Goal: Find contact information: Find contact information

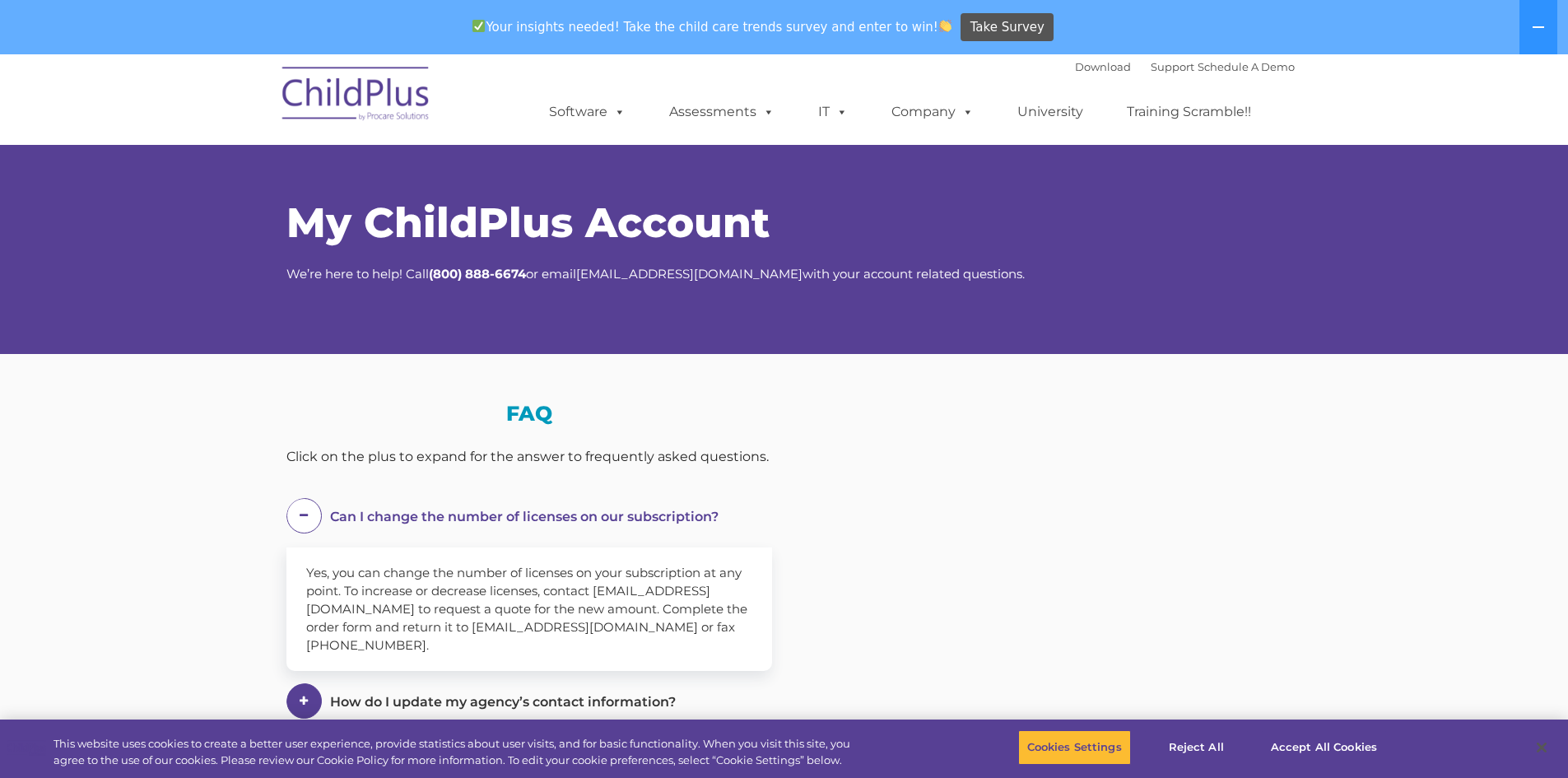
select select "MEDIUM"
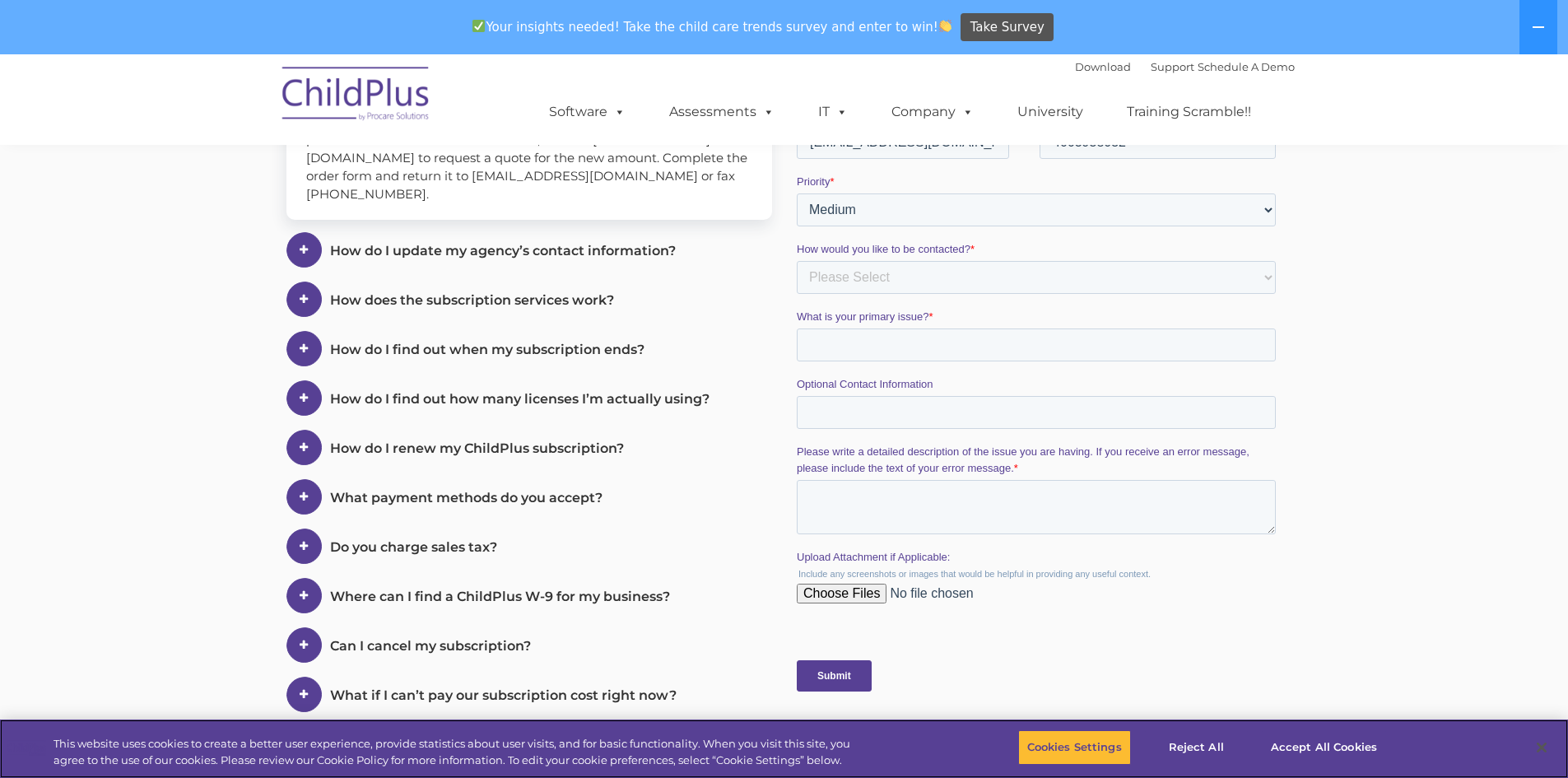
scroll to position [457, 0]
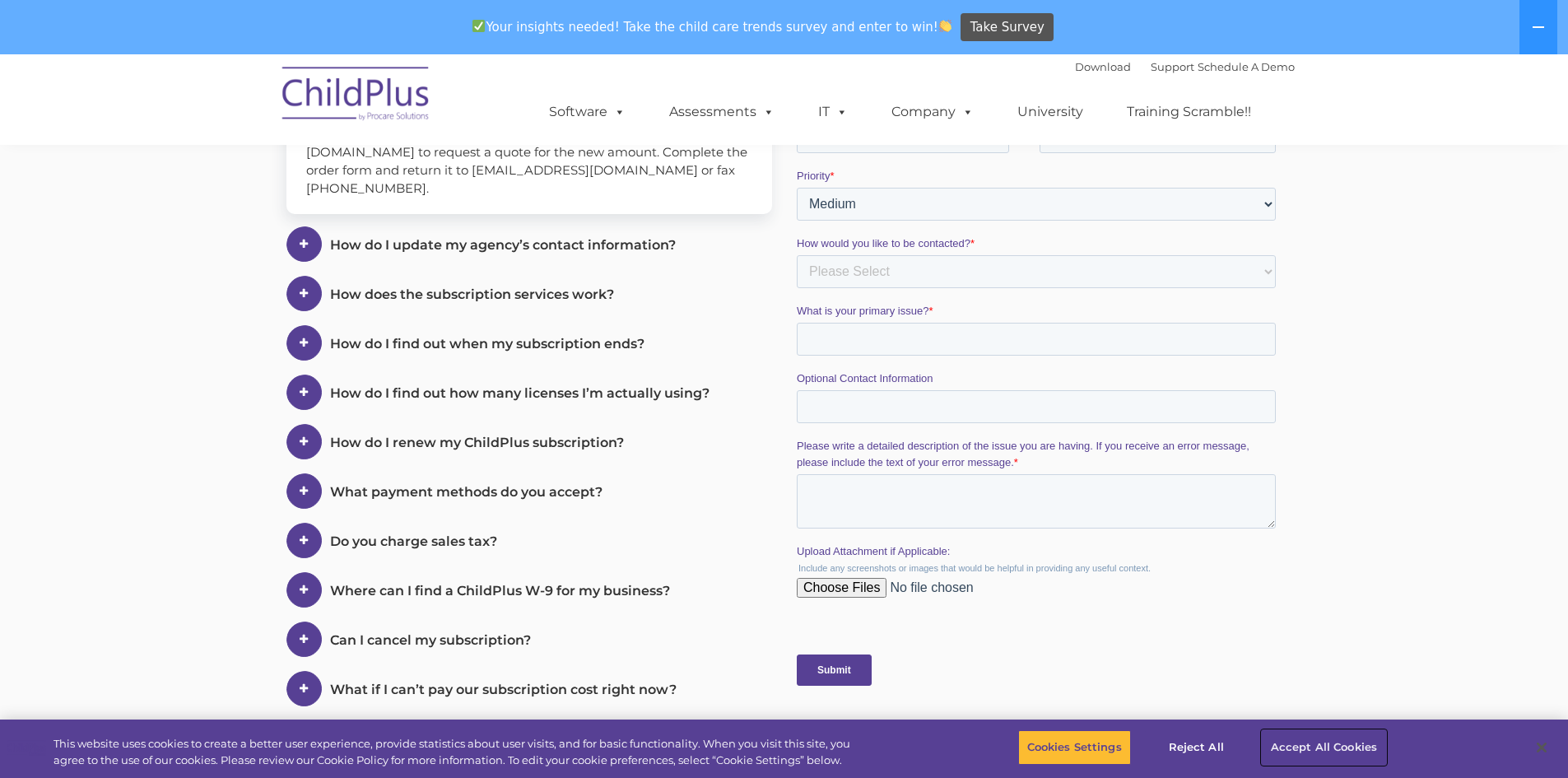
click at [1335, 741] on button "Accept All Cookies" at bounding box center [1323, 748] width 125 height 35
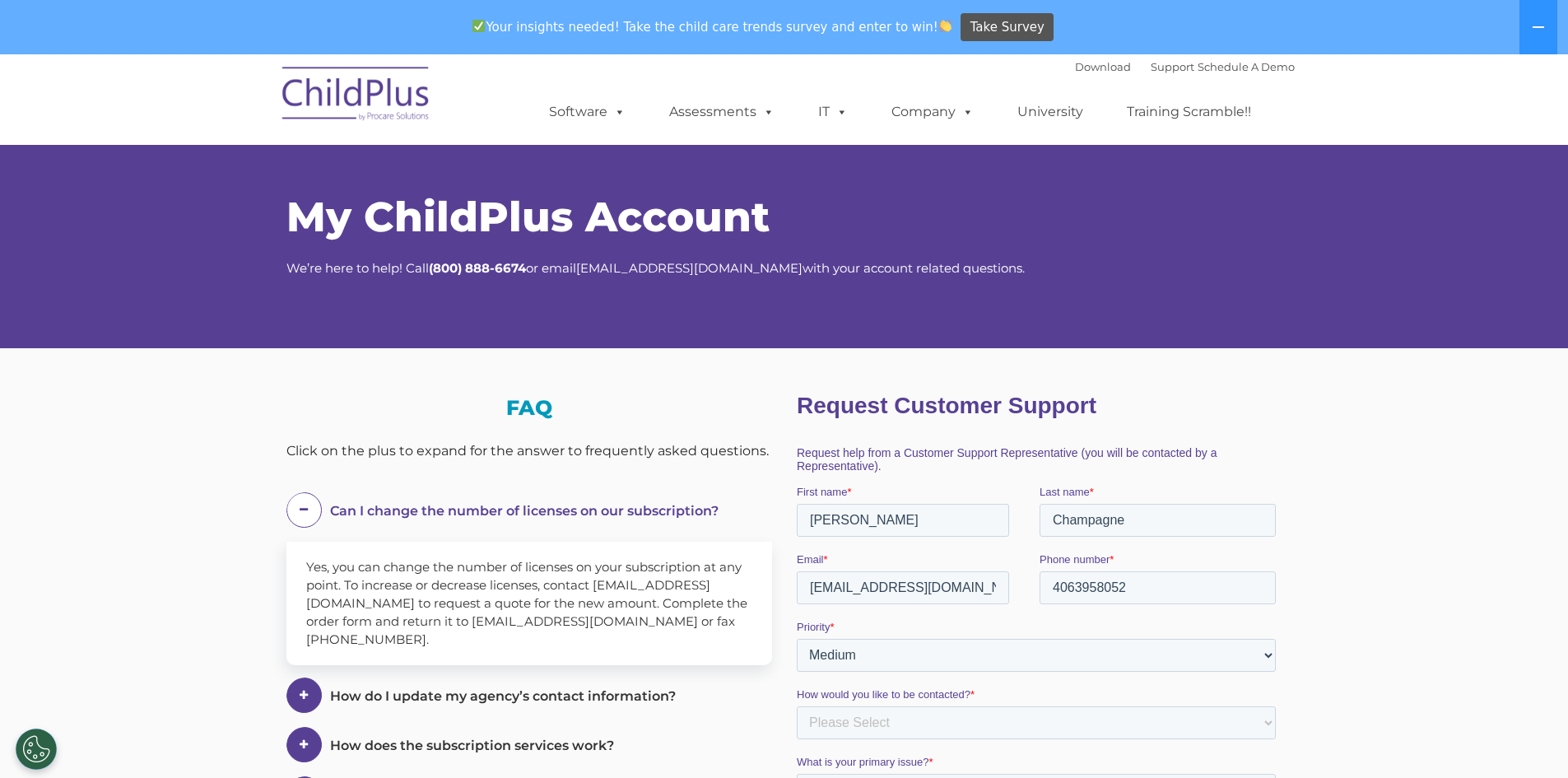
scroll to position [0, 0]
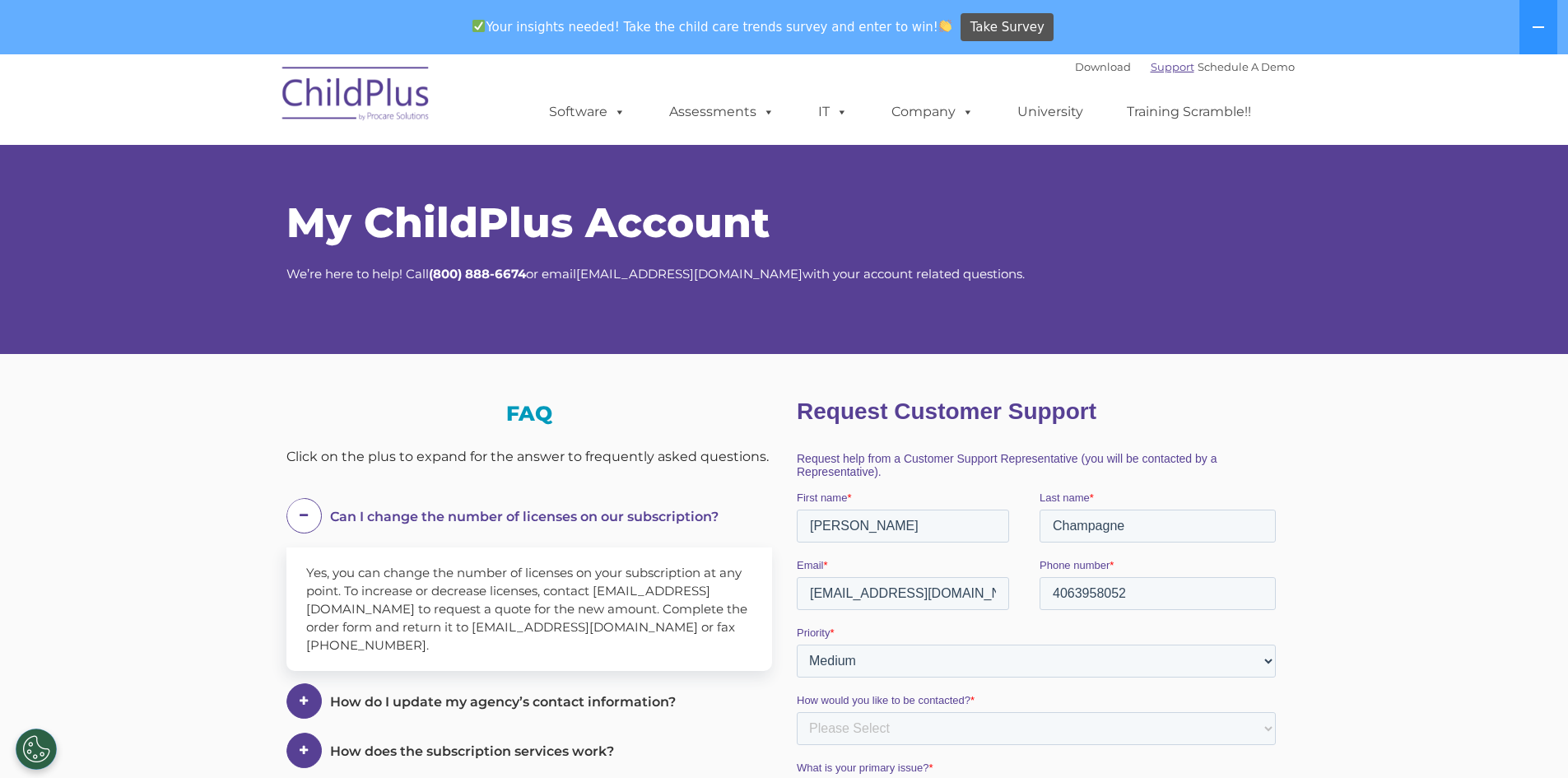
click at [1151, 64] on link "Support" at bounding box center [1172, 66] width 44 height 13
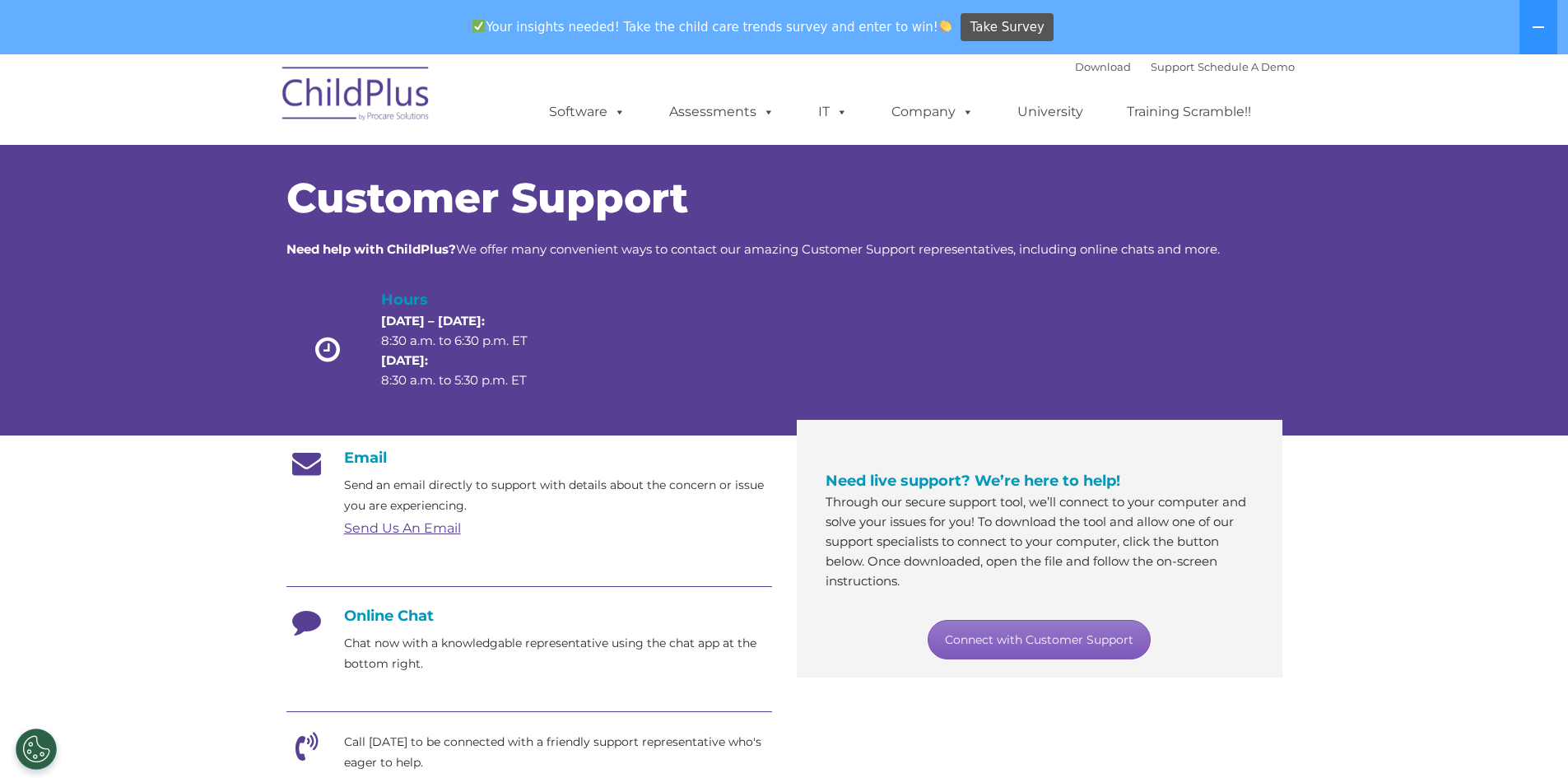
click at [1042, 635] on link "Connect with Customer Support" at bounding box center [1039, 639] width 223 height 39
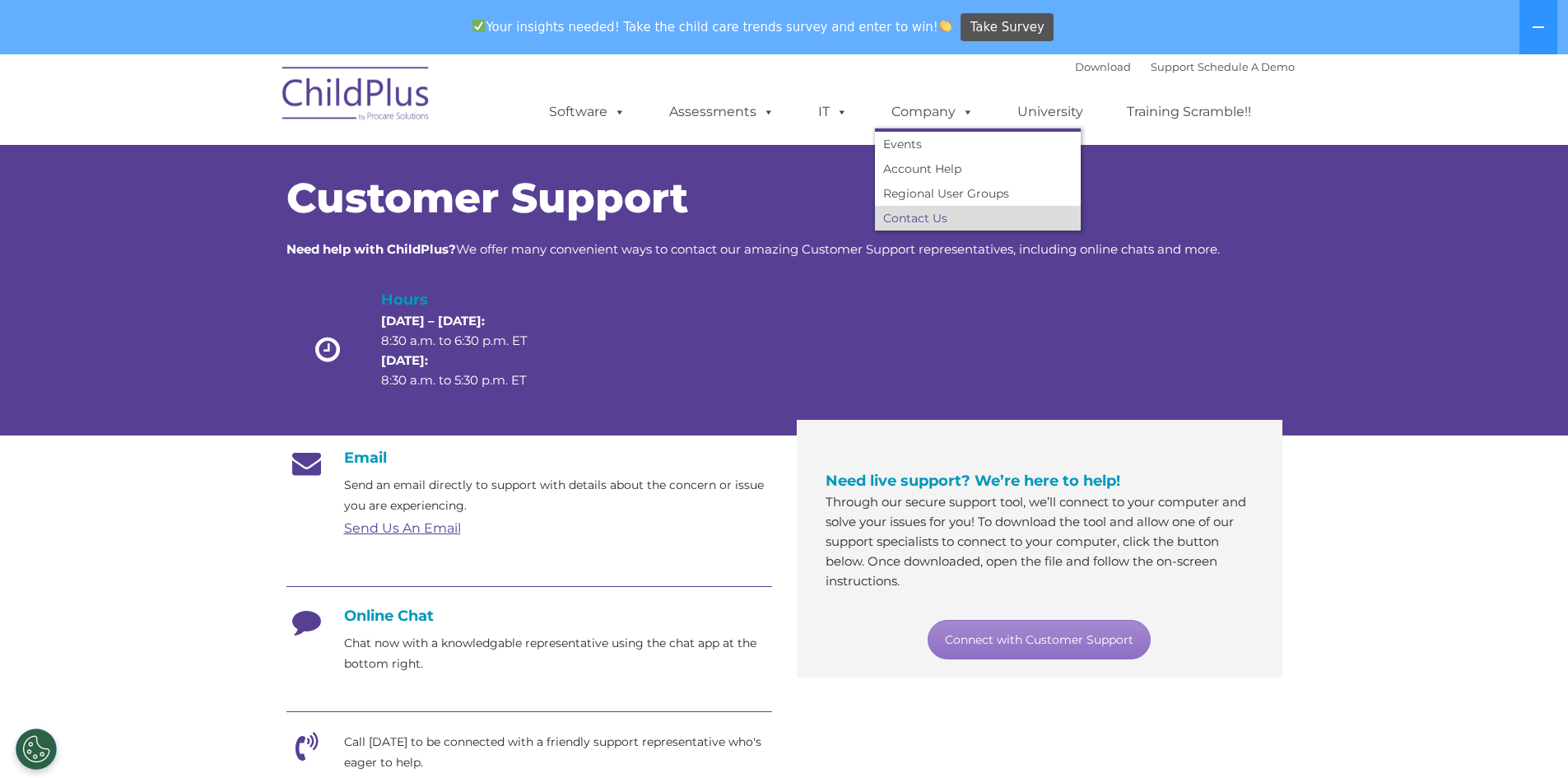
click at [927, 217] on link "Contact Us" at bounding box center [978, 217] width 206 height 25
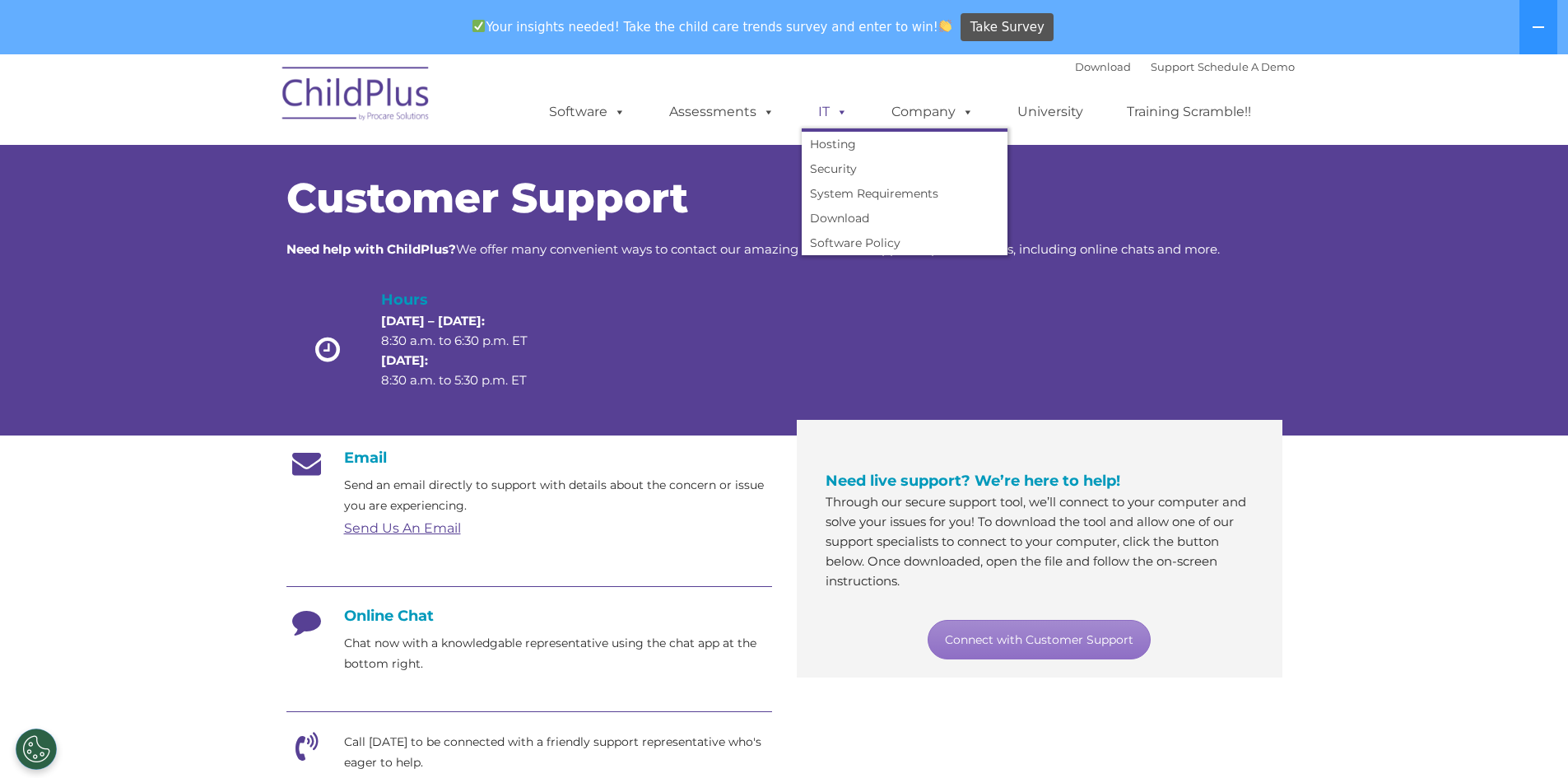
click at [828, 108] on link "IT" at bounding box center [832, 112] width 63 height 33
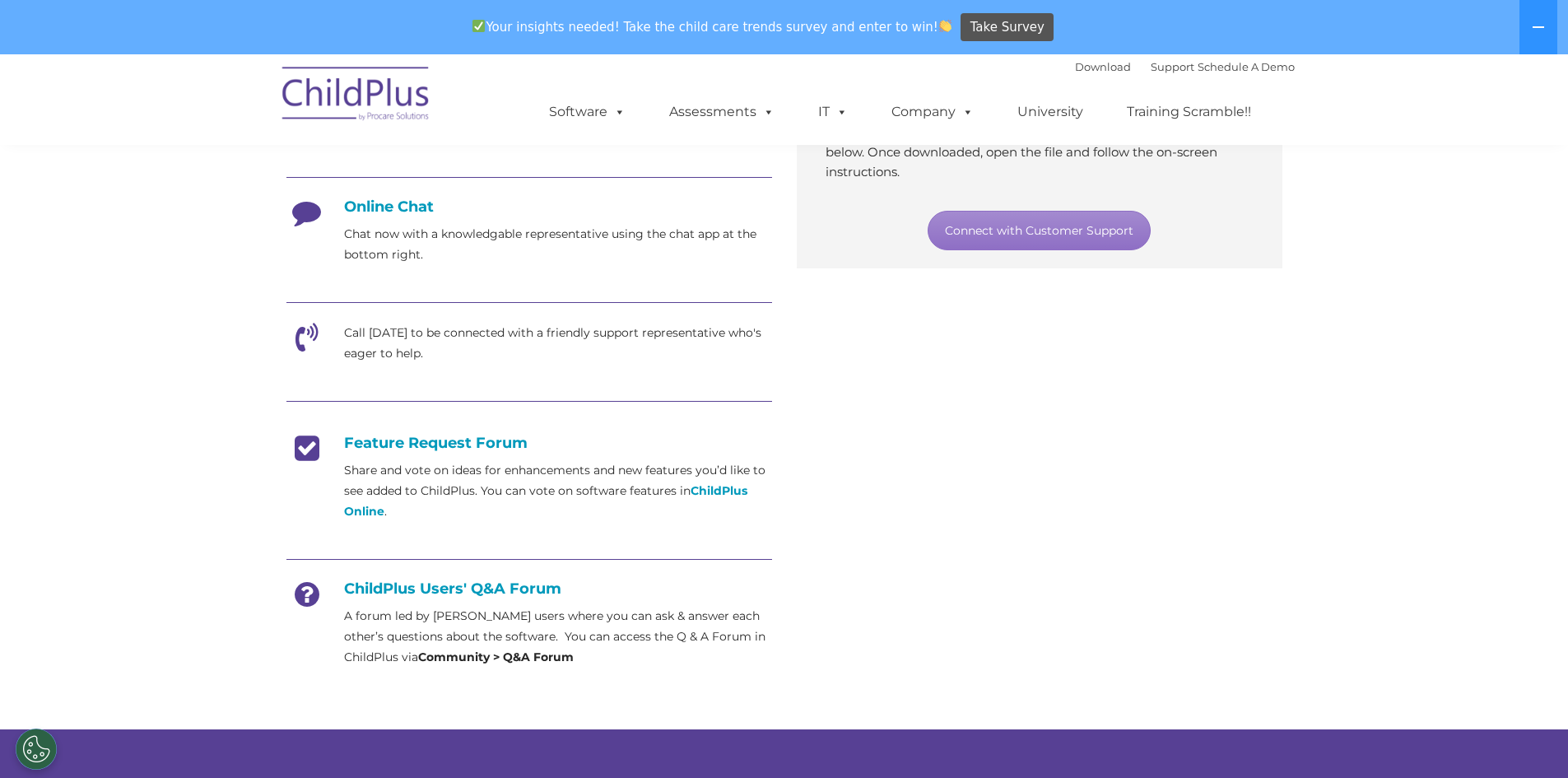
scroll to position [445, 0]
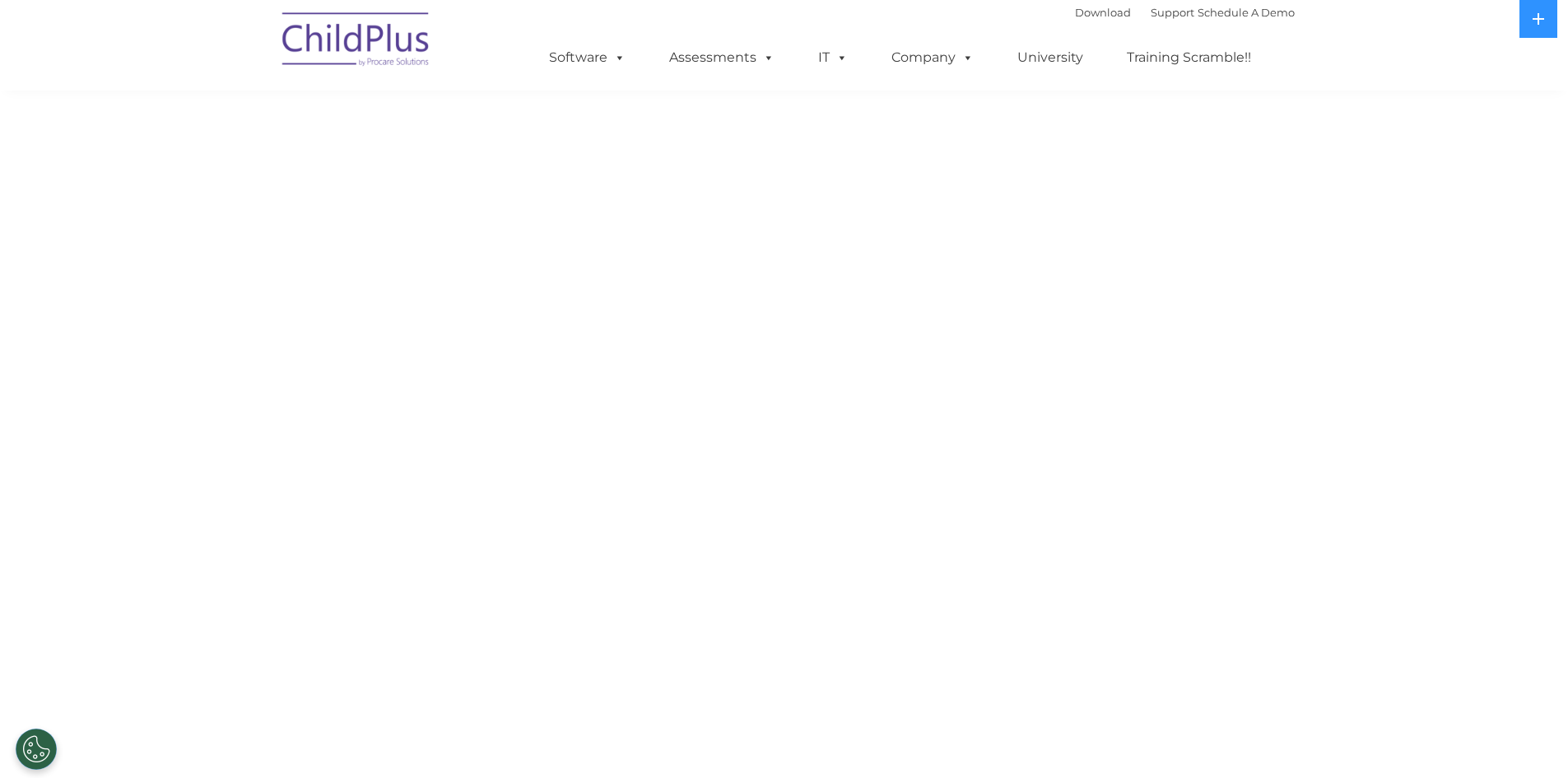
scroll to position [245, 0]
select select "MEDIUM"
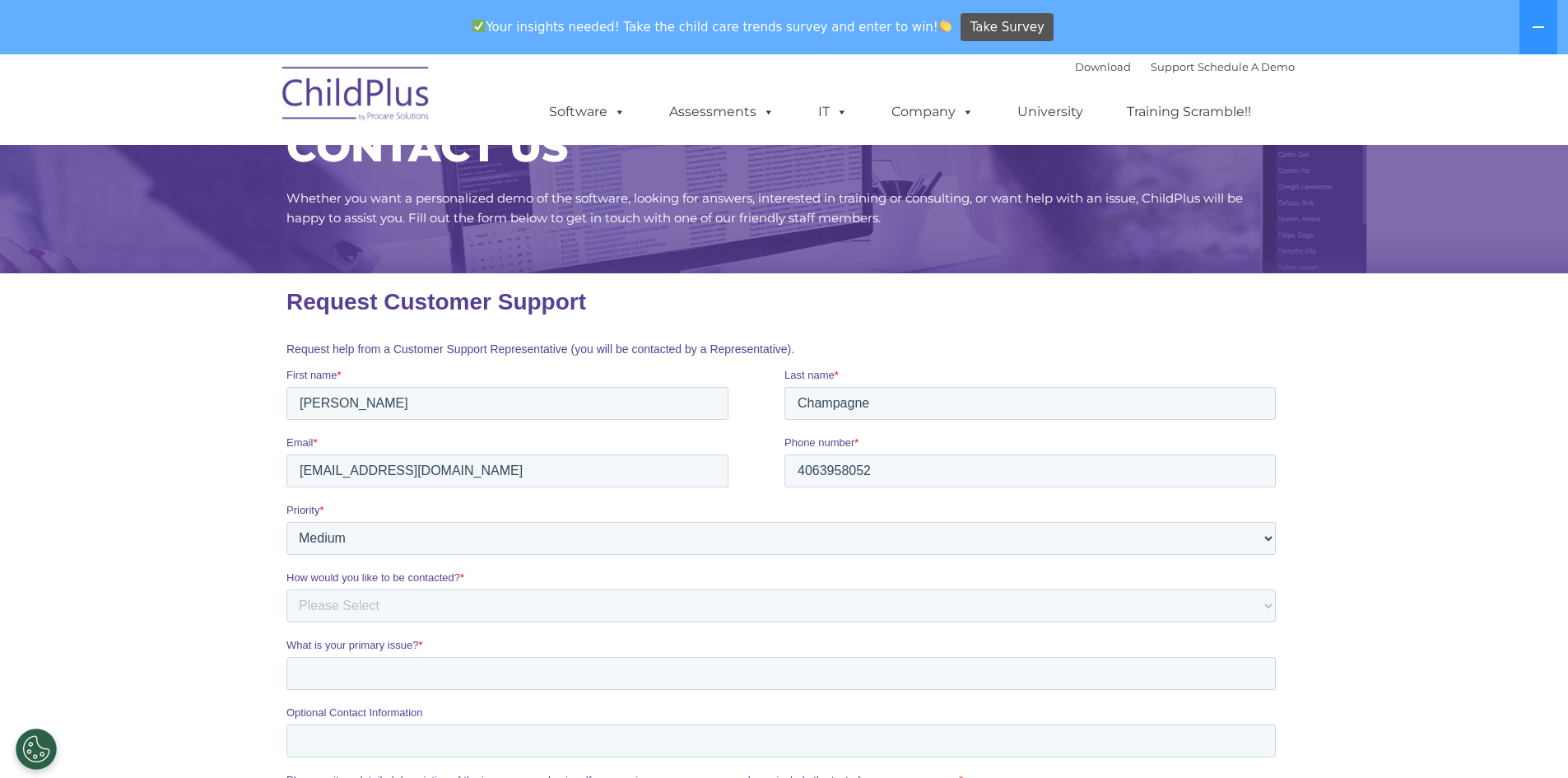
scroll to position [0, 0]
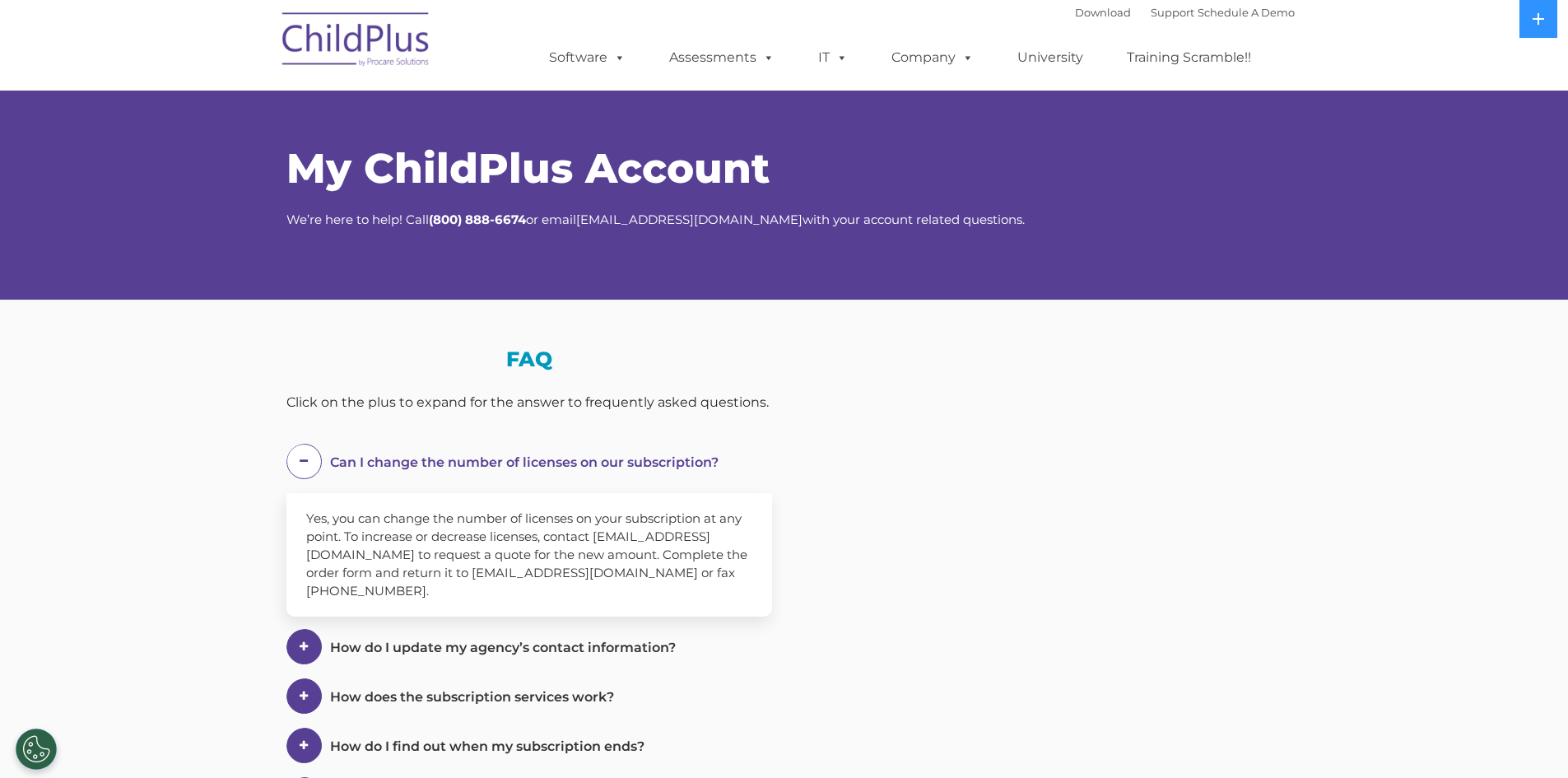
select select "MEDIUM"
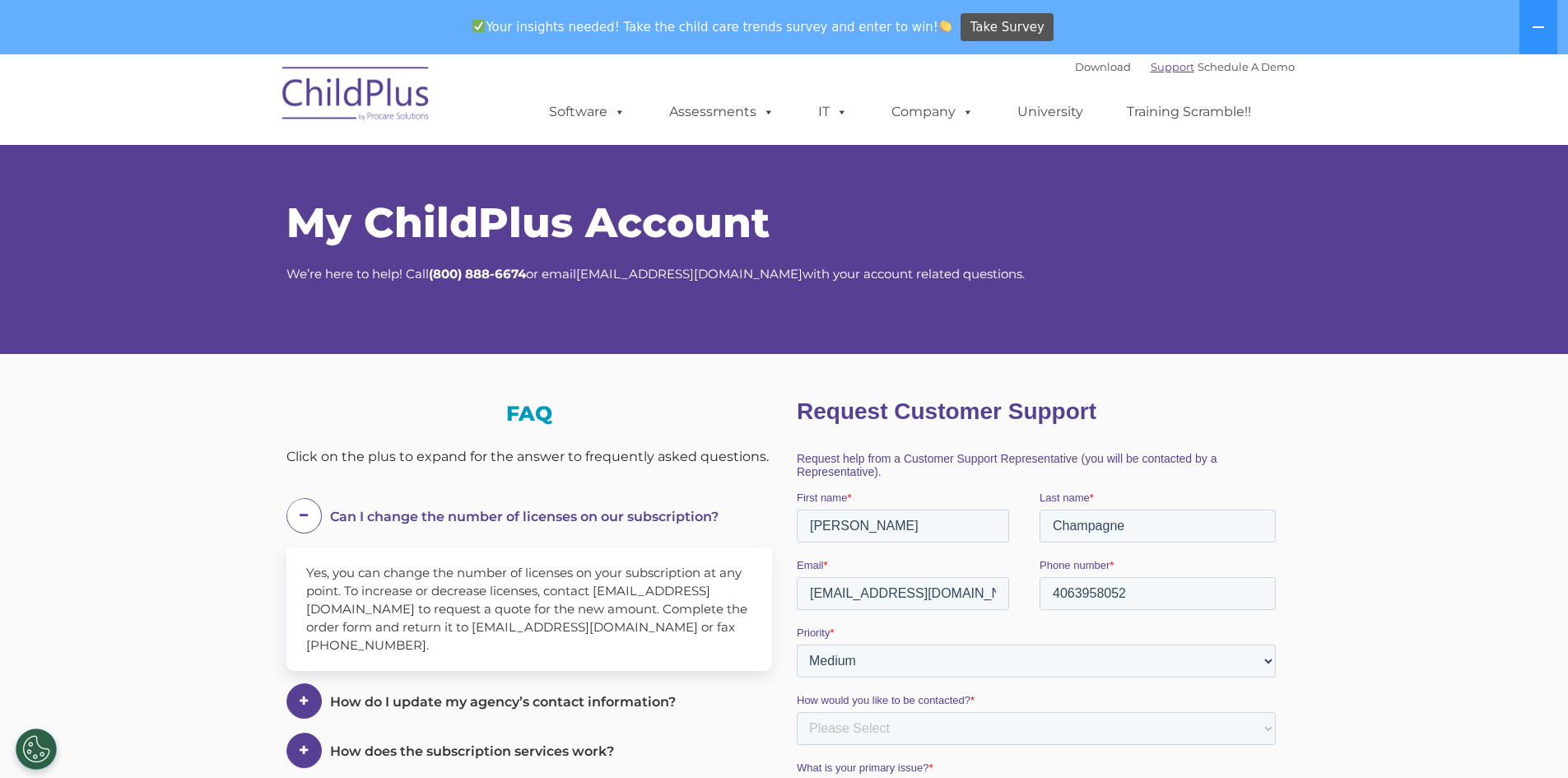
click at [1162, 65] on link "Support" at bounding box center [1172, 66] width 44 height 13
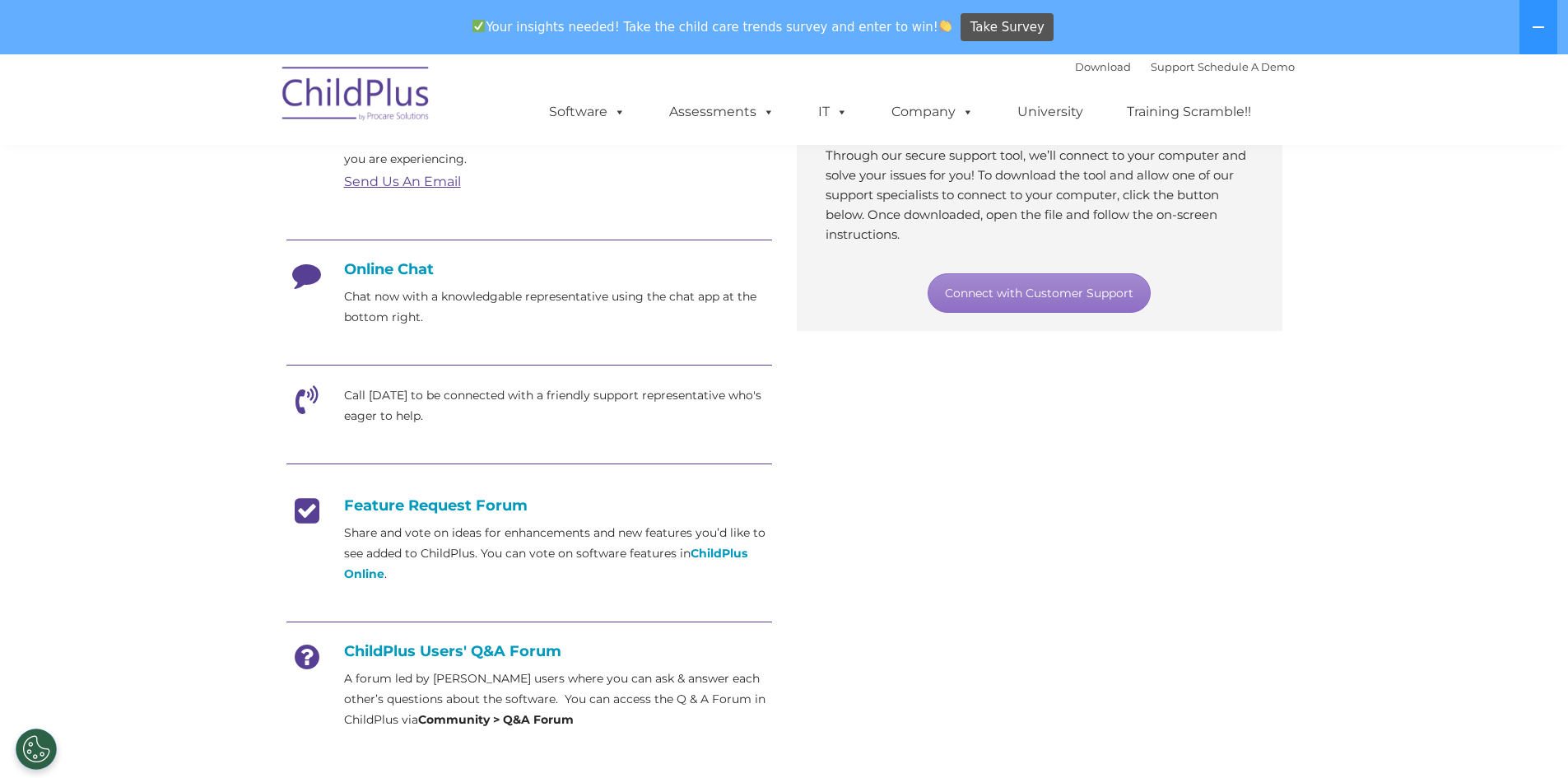
scroll to position [337, 0]
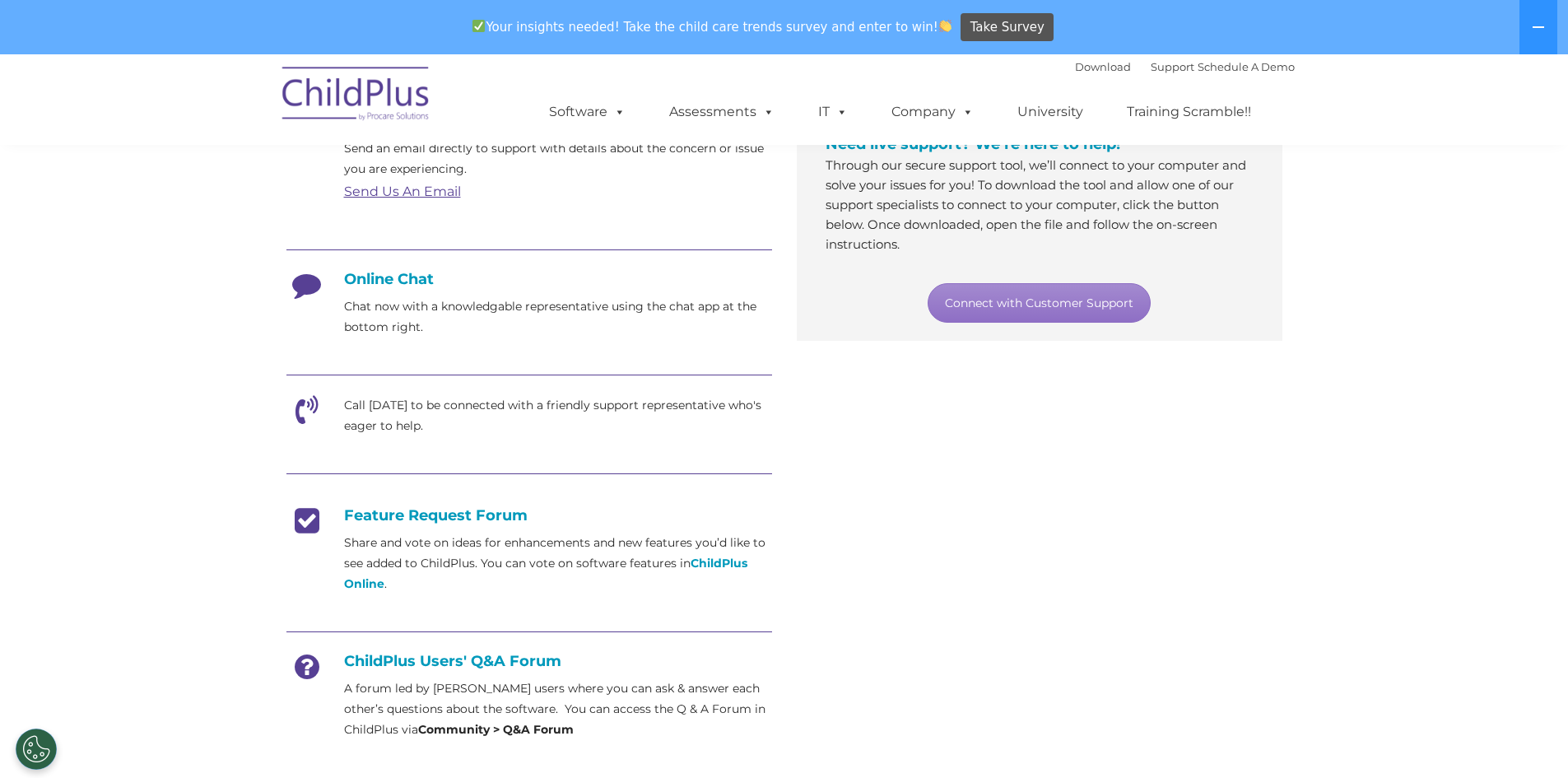
click at [307, 278] on icon at bounding box center [307, 290] width 41 height 41
click at [385, 275] on h4 "Online Chat" at bounding box center [529, 279] width 486 height 18
click at [379, 329] on p "Chat now with a knowledgable representative using the chat app at the bottom ri…" at bounding box center [558, 317] width 427 height 41
click at [711, 565] on strong "ChildPlus Online" at bounding box center [545, 573] width 403 height 35
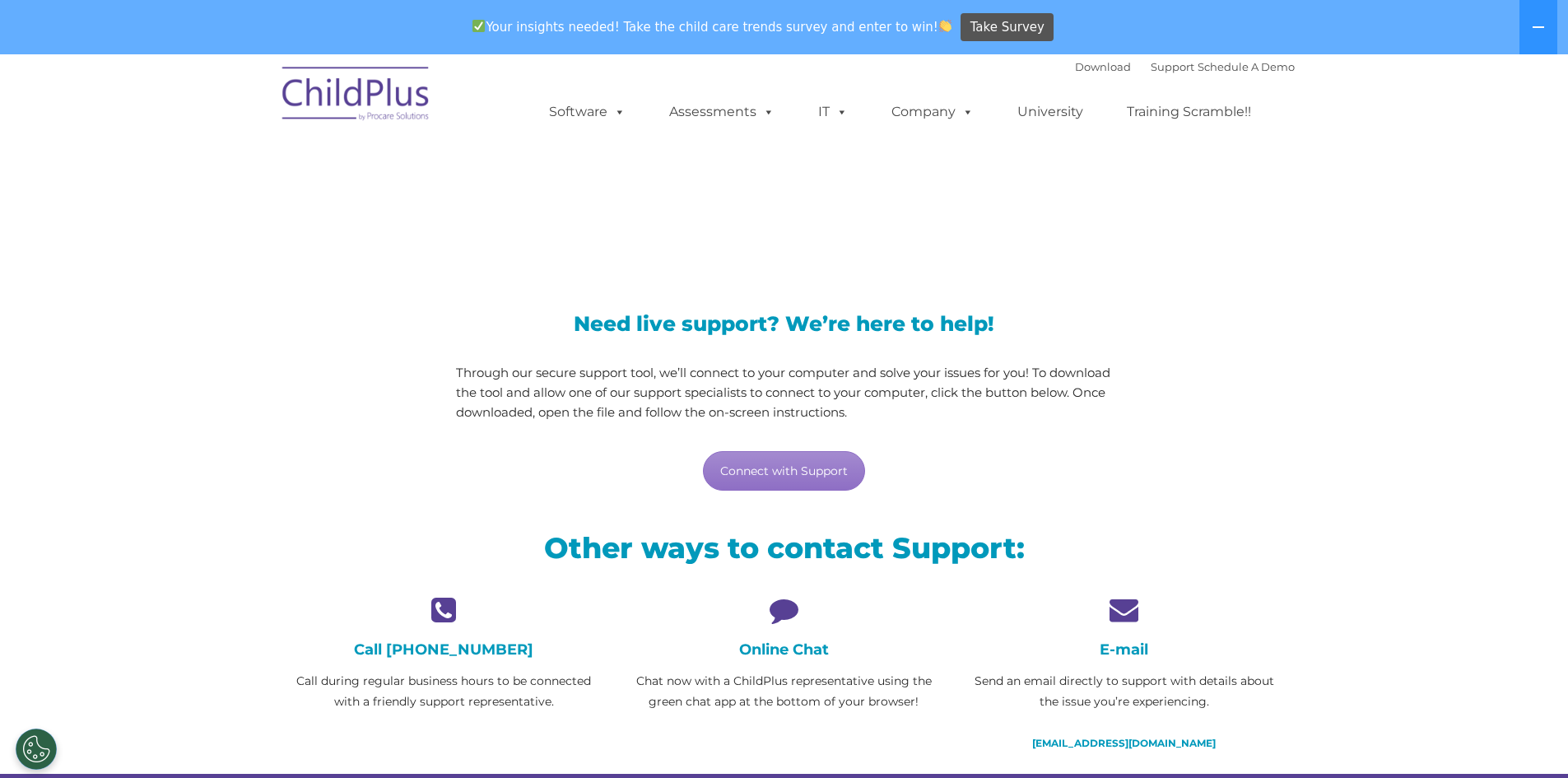
click at [790, 615] on icon at bounding box center [784, 610] width 316 height 29
click at [766, 462] on link "Connect with Support" at bounding box center [784, 470] width 162 height 39
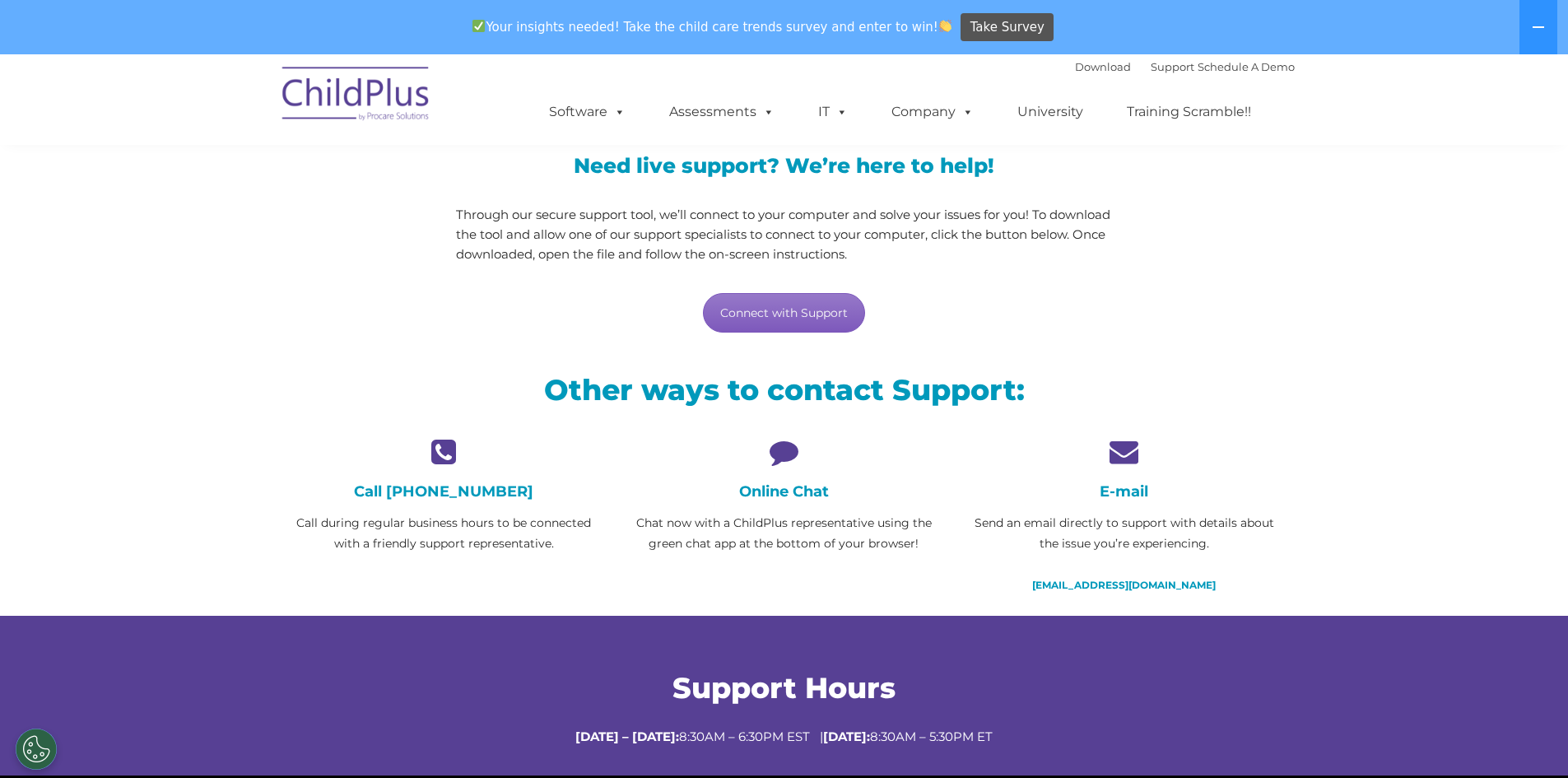
scroll to position [165, 0]
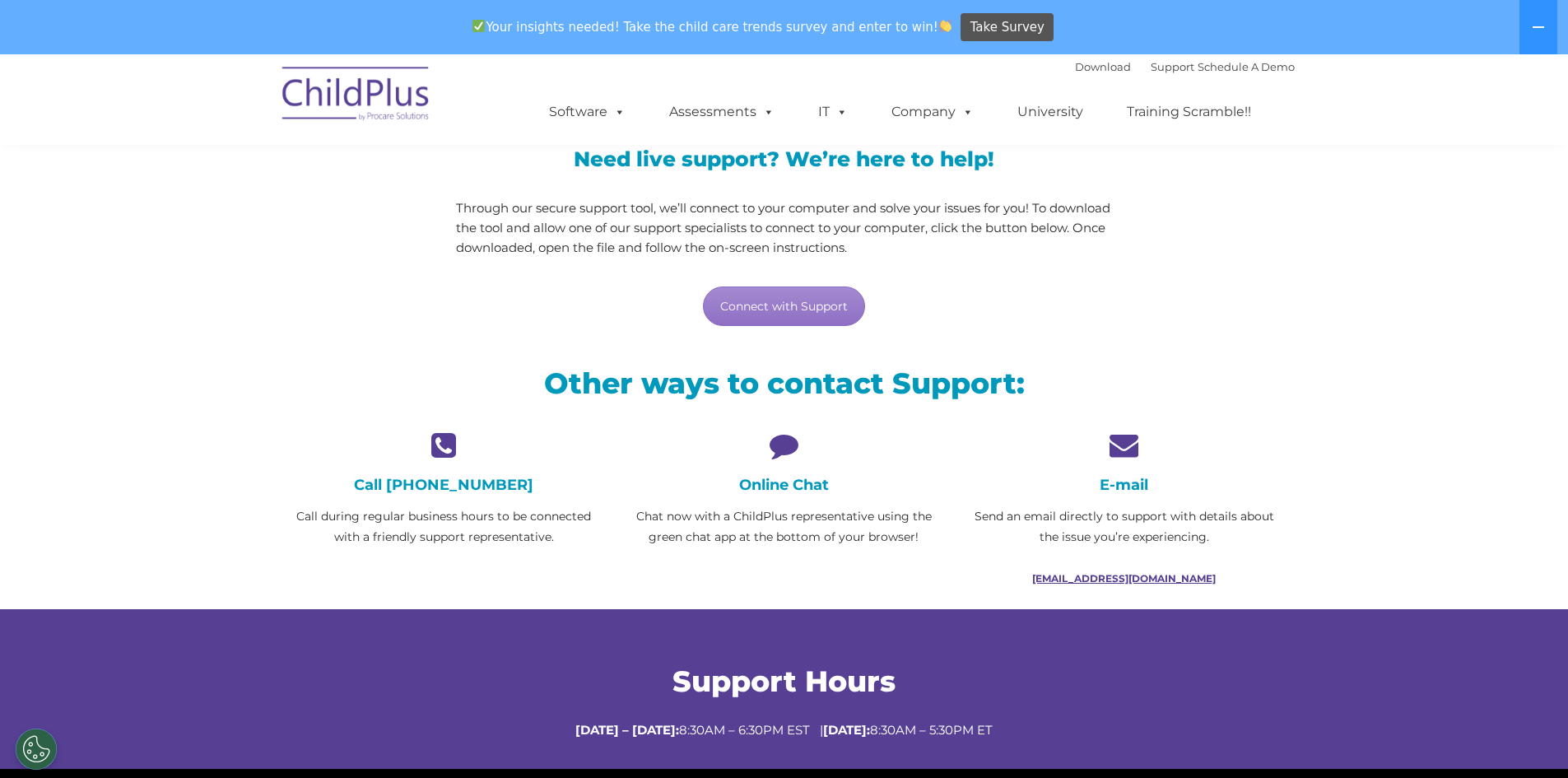
click at [1113, 583] on link "support@childplus.com" at bounding box center [1124, 579] width 184 height 13
click at [776, 445] on icon at bounding box center [784, 445] width 316 height 29
drag, startPoint x: 783, startPoint y: 462, endPoint x: 787, endPoint y: 494, distance: 32.2
click at [786, 491] on div "Online Chat Chat now with a ChildPlus representative using the green chat app a…" at bounding box center [784, 489] width 316 height 116
drag, startPoint x: 790, startPoint y: 510, endPoint x: 774, endPoint y: 545, distance: 38.5
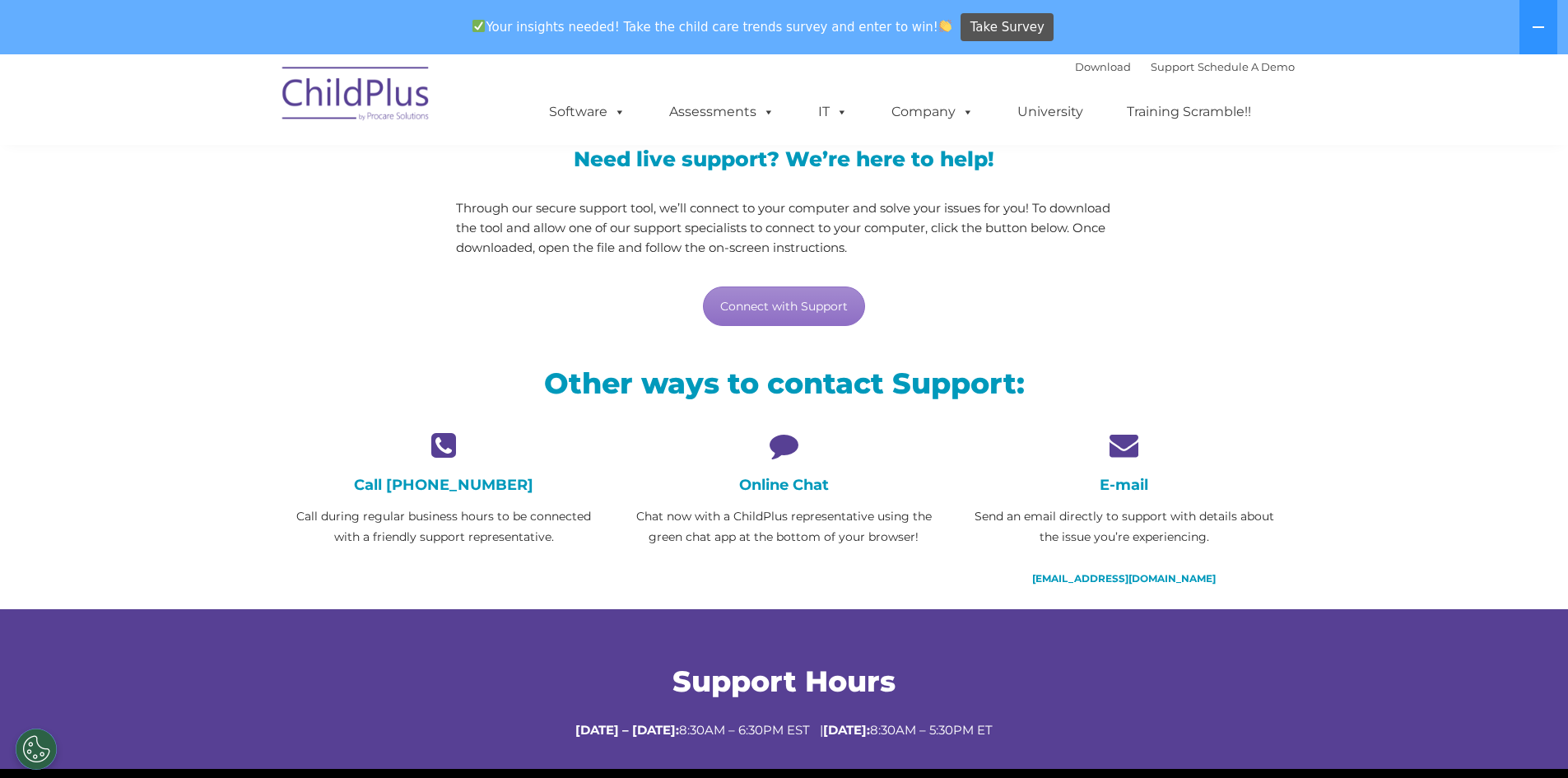
click at [775, 544] on p "Chat now with a ChildPlus representative using the green chat app at the bottom…" at bounding box center [784, 526] width 316 height 41
click at [774, 545] on p "Chat now with a ChildPlus representative using the green chat app at the bottom…" at bounding box center [784, 526] width 316 height 41
click at [785, 428] on div "Other ways to contact Support:" at bounding box center [784, 387] width 1020 height 86
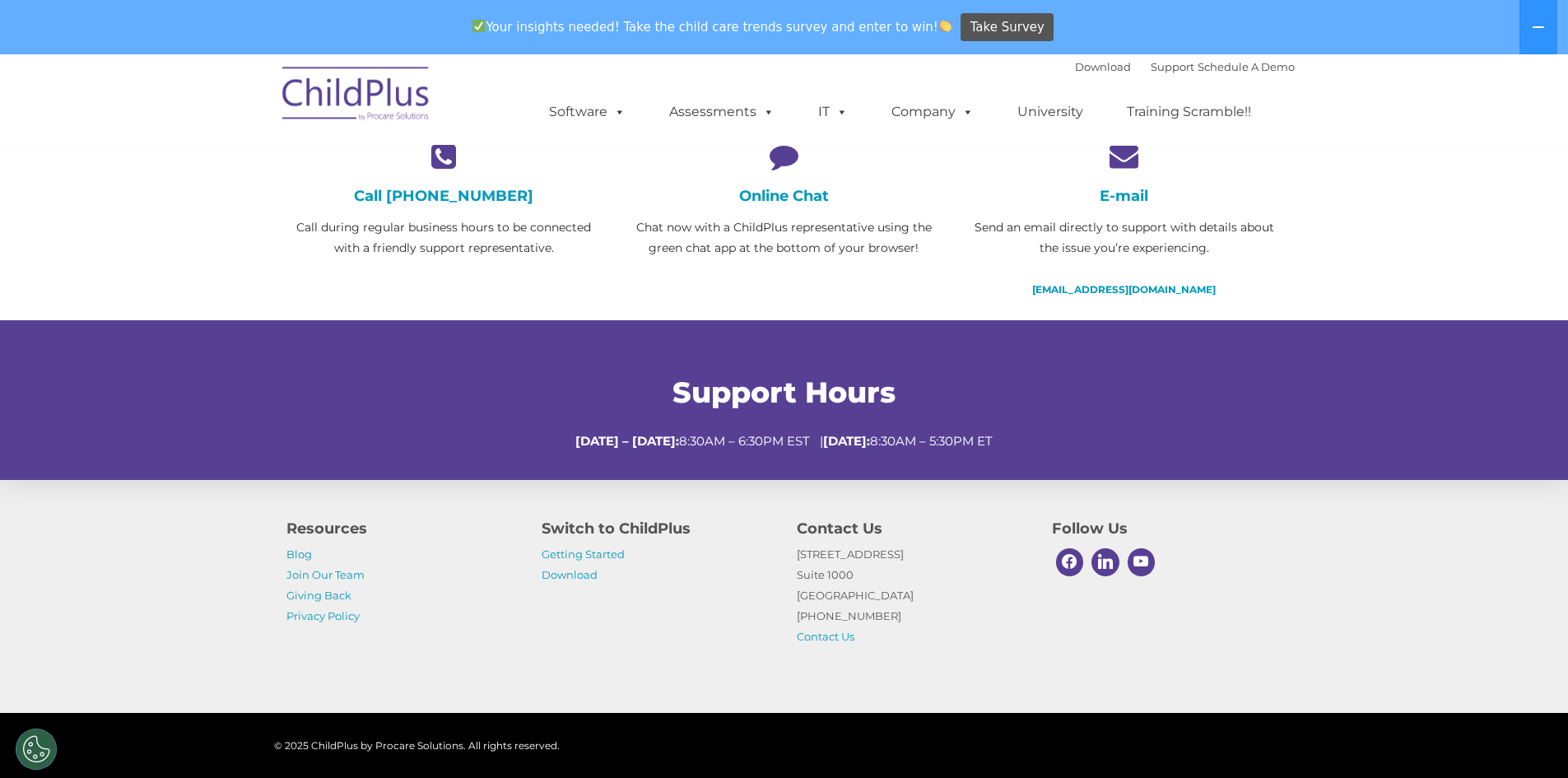
scroll to position [531, 0]
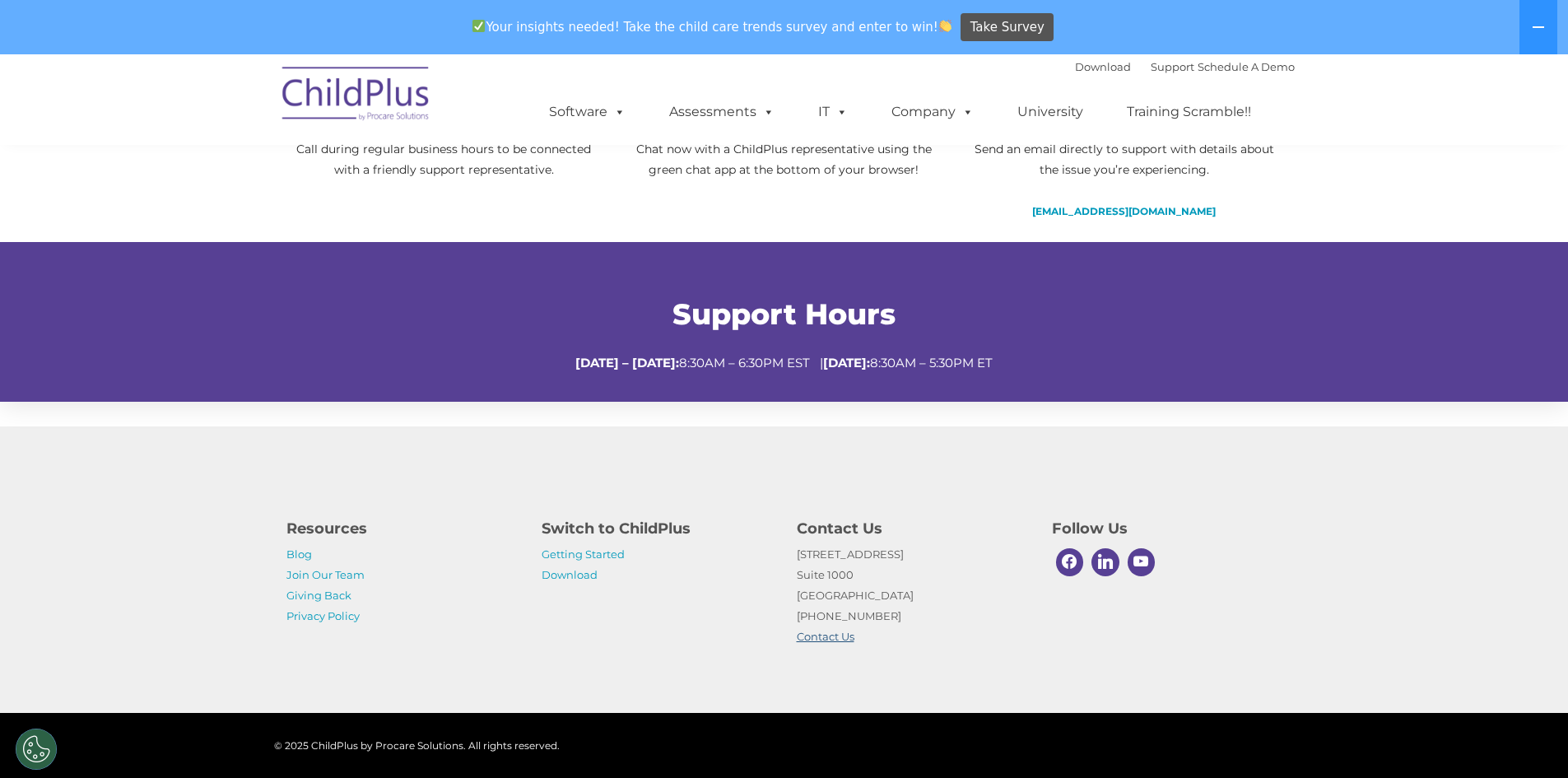
click at [833, 639] on link "Contact Us" at bounding box center [825, 636] width 57 height 13
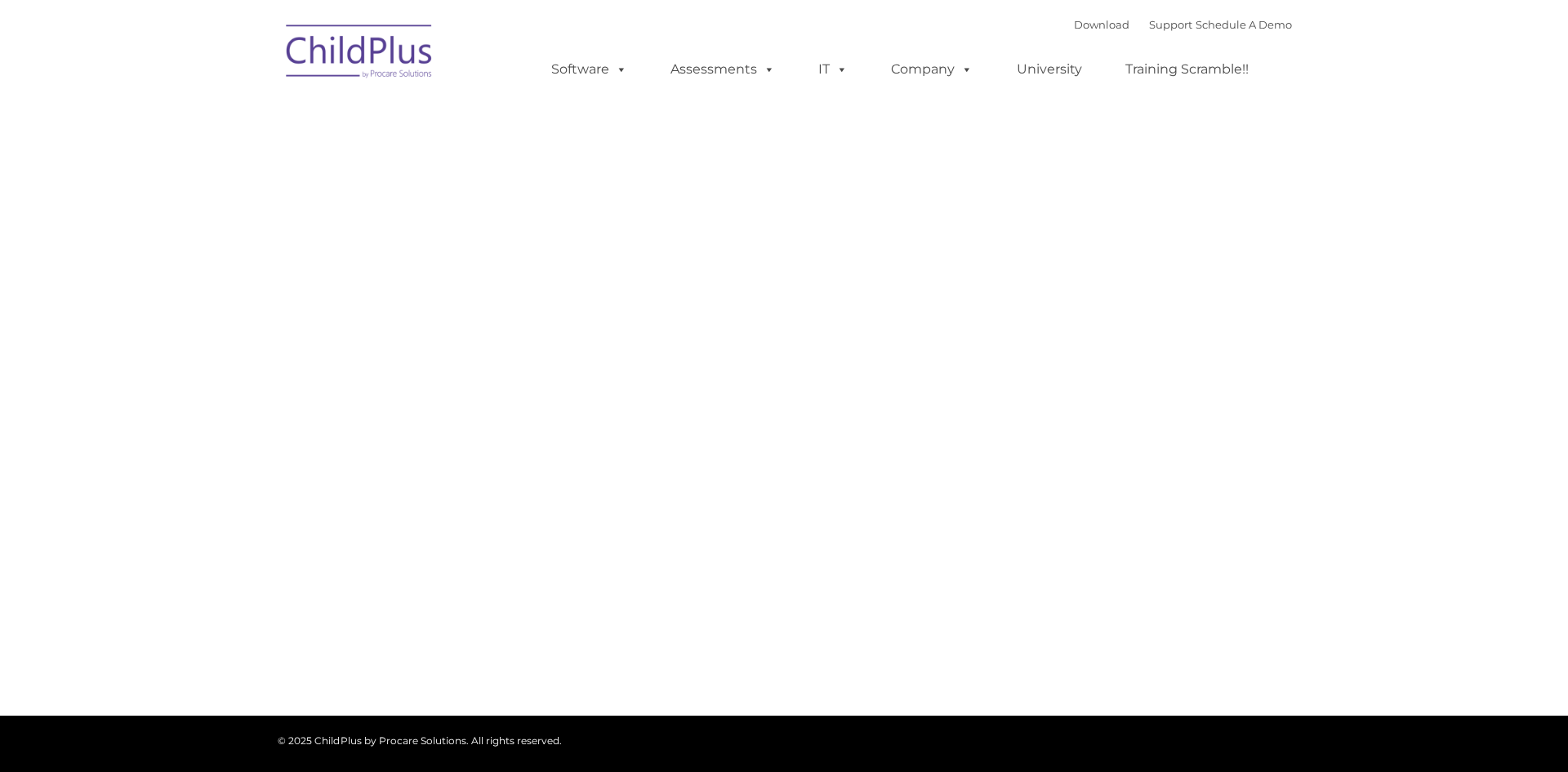
type input ""
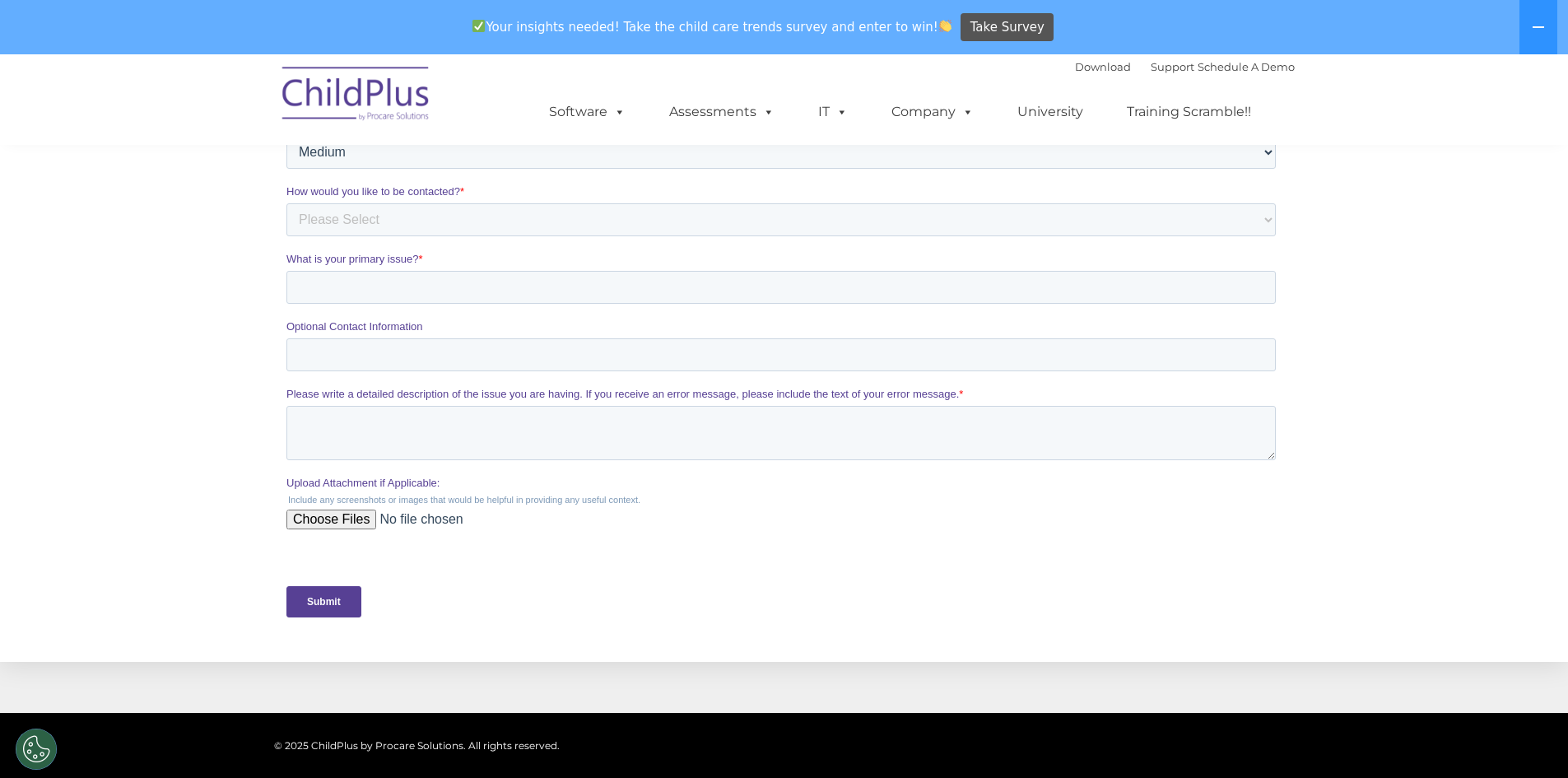
scroll to position [323, 0]
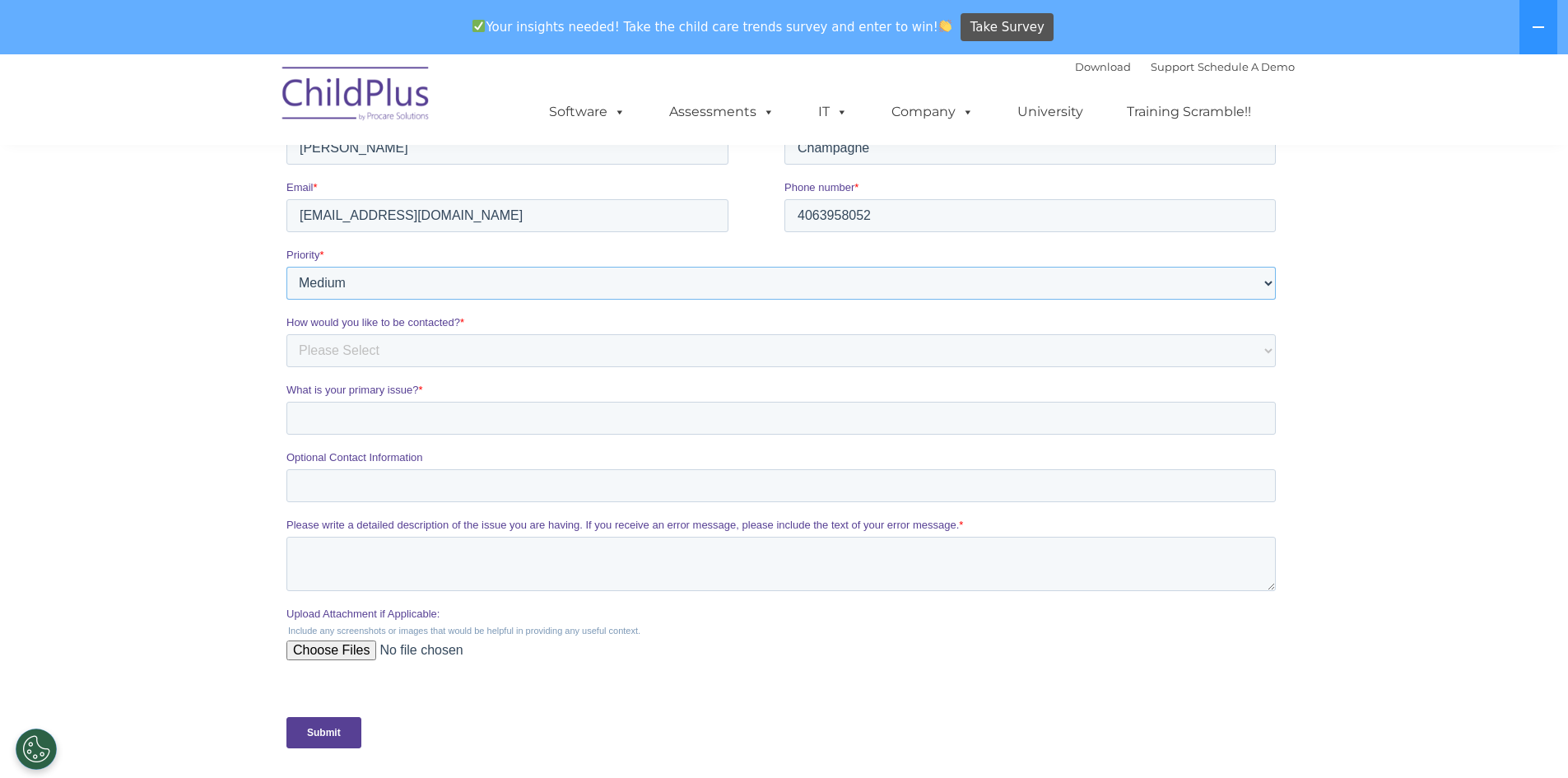
click at [1244, 282] on select "Please Select Low Medium High" at bounding box center [780, 283] width 990 height 33
select select "HIGH"
click at [286, 267] on select "Please Select Low Medium High" at bounding box center [780, 283] width 990 height 33
